Goal: Information Seeking & Learning: Learn about a topic

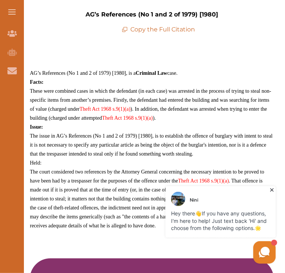
scroll to position [264, 0]
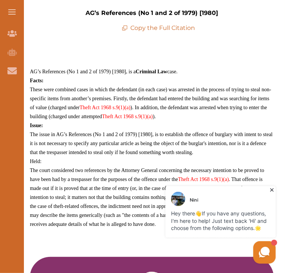
click at [272, 189] on icon at bounding box center [271, 189] width 3 height 3
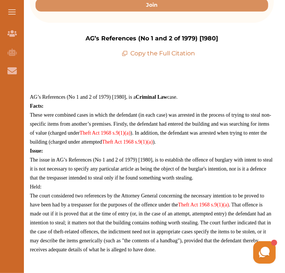
scroll to position [244, 0]
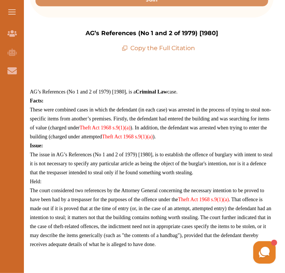
click at [117, 186] on p "The court considered two references by the Attorney General concerning the nece…" at bounding box center [152, 217] width 244 height 63
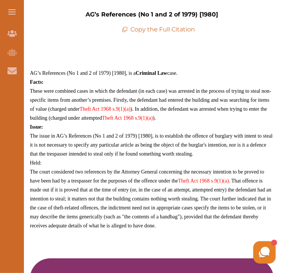
scroll to position [260, 0]
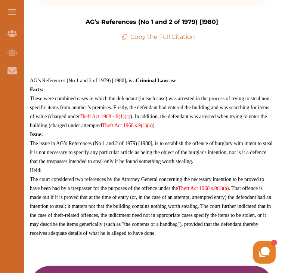
scroll to position [258, 0]
